Goal: Find specific page/section: Find specific page/section

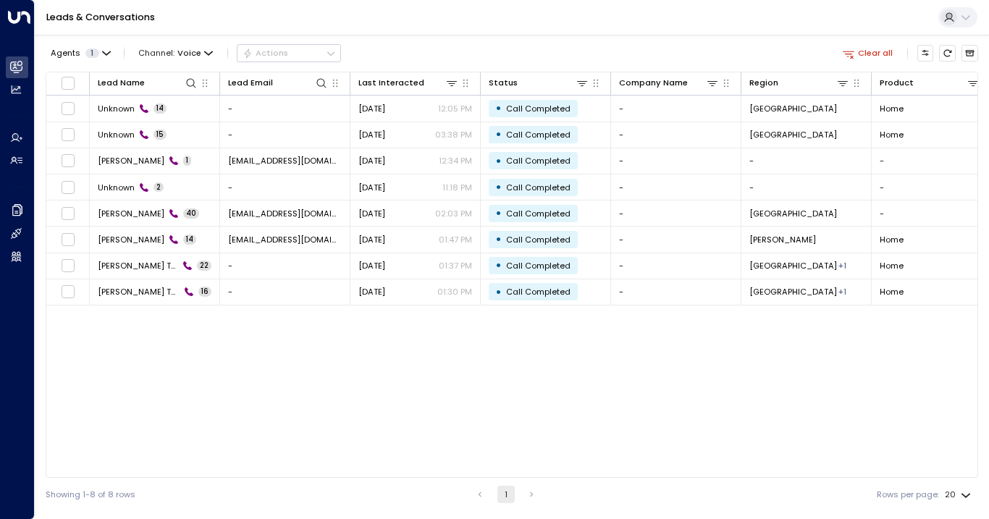
click at [543, 19] on div "Leads & Conversations" at bounding box center [512, 17] width 955 height 35
click at [177, 54] on span "Voice" at bounding box center [189, 53] width 24 height 9
click at [165, 109] on li "SMS" at bounding box center [173, 102] width 74 height 21
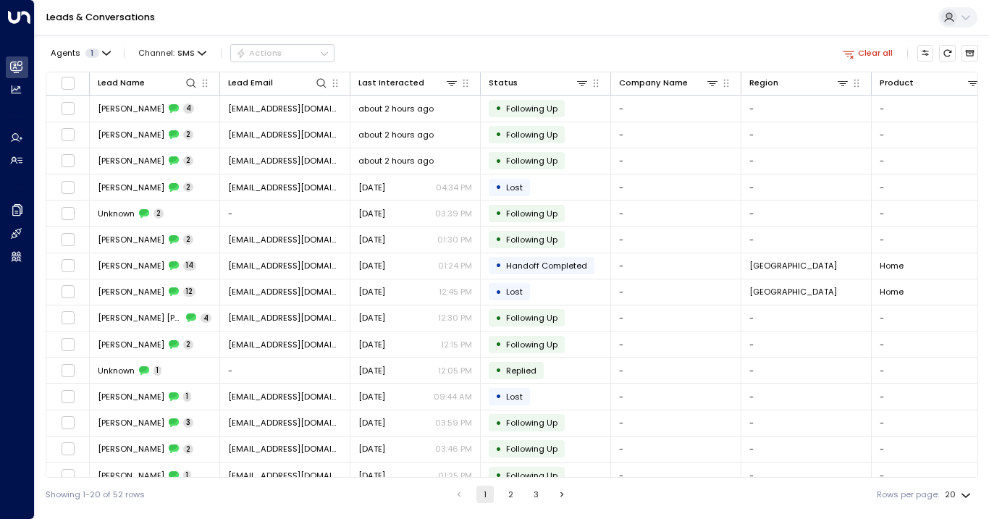
click at [196, 64] on div "Agents 1 Channel: SMS Actions" at bounding box center [190, 53] width 289 height 25
click at [197, 58] on span "Channel: SMS" at bounding box center [172, 53] width 77 height 16
click at [172, 80] on p "All" at bounding box center [173, 78] width 51 height 12
